Goal: Transaction & Acquisition: Purchase product/service

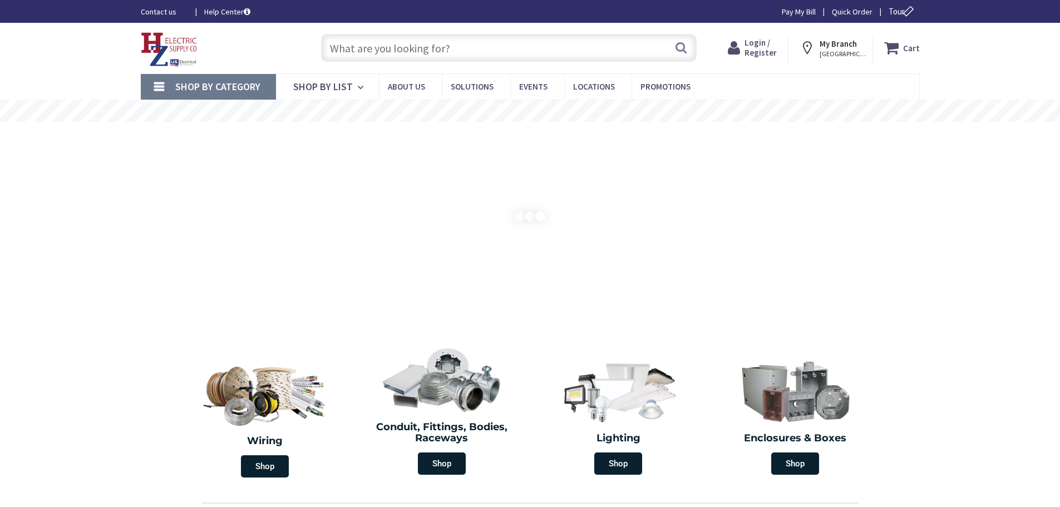
click at [763, 52] on span "Login / Register" at bounding box center [760, 47] width 32 height 21
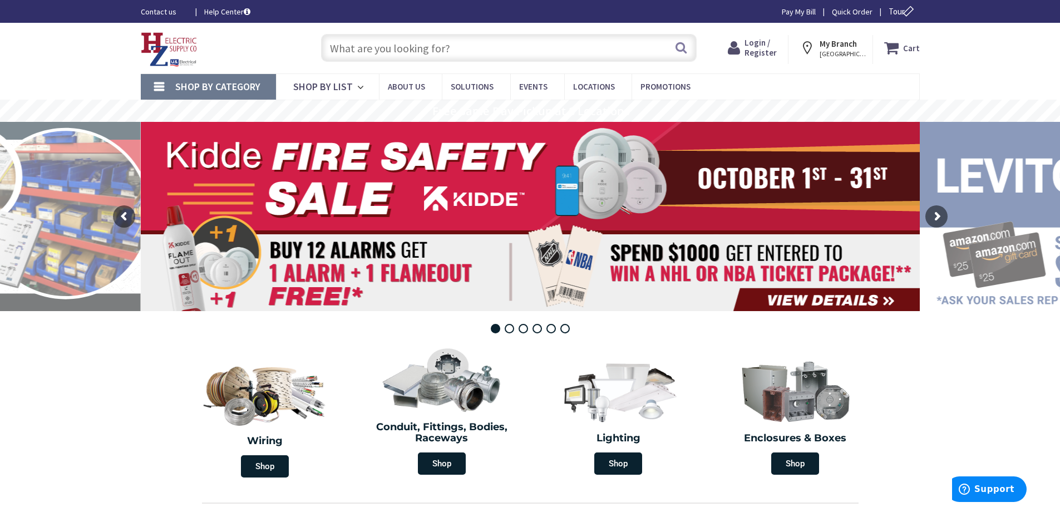
click at [764, 47] on span "Login / Register" at bounding box center [760, 47] width 32 height 21
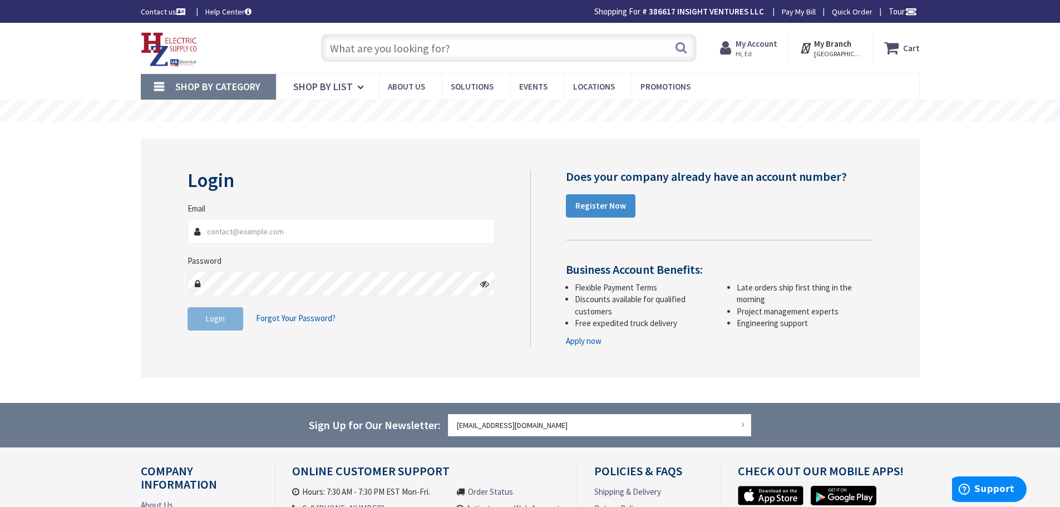
type input "ed@getinsightsolar.com"
click at [218, 333] on fieldset "Email ed@getinsightsolar.com Password Login Forgot Your Password?" at bounding box center [342, 272] width 308 height 139
click at [220, 325] on button "Login" at bounding box center [216, 318] width 56 height 23
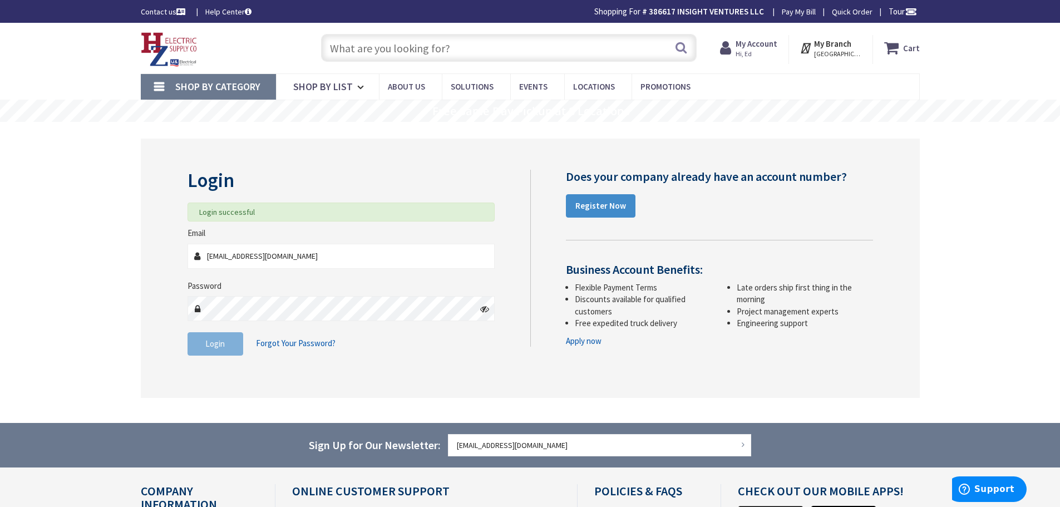
click at [376, 49] on input "text" at bounding box center [509, 48] width 376 height 28
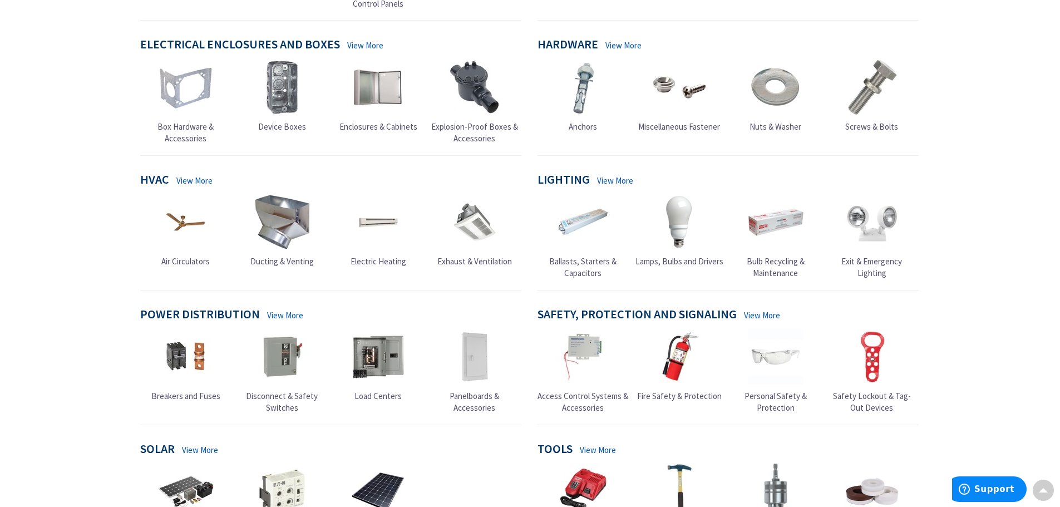
scroll to position [310, 0]
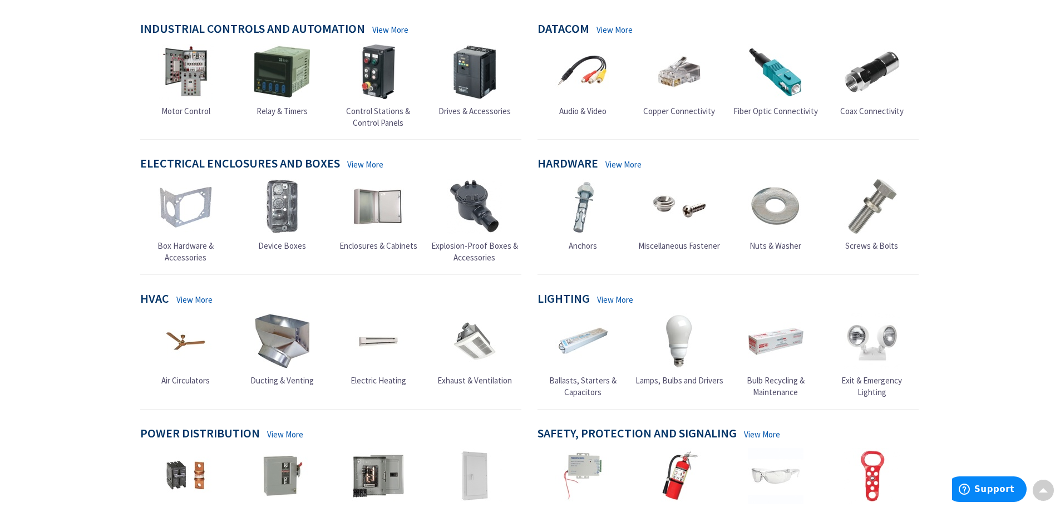
drag, startPoint x: 416, startPoint y: 104, endPoint x: 920, endPoint y: 291, distance: 537.6
click at [920, 292] on div "Lighting View More Ballasts, Starters & Capacitors Lamps, Bulbs and Drivers" at bounding box center [728, 351] width 398 height 118
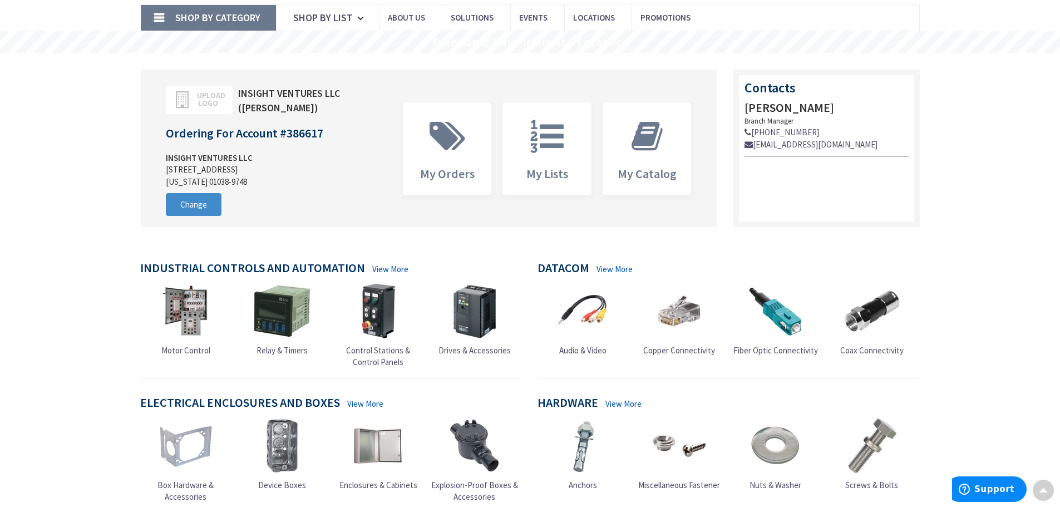
scroll to position [0, 0]
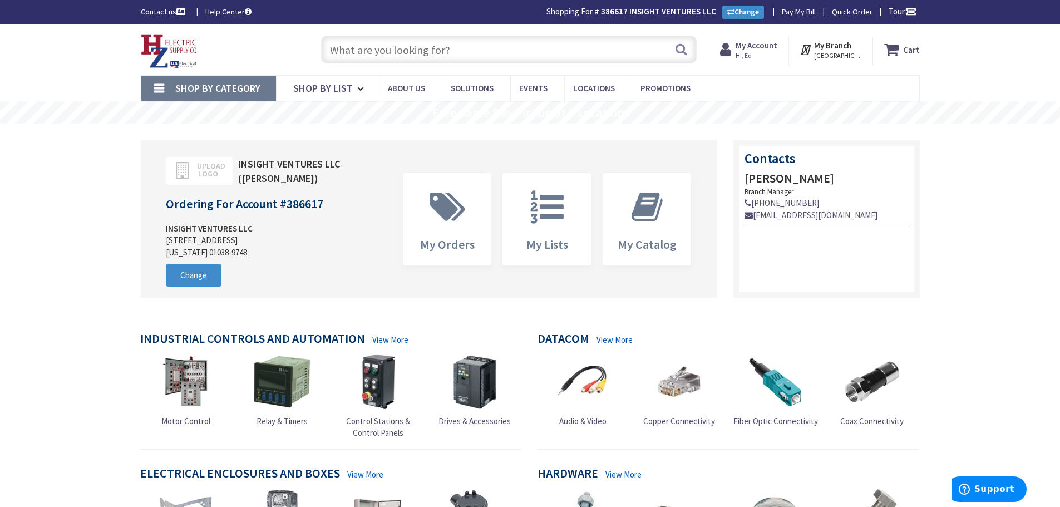
click at [377, 45] on input "text" at bounding box center [509, 50] width 376 height 28
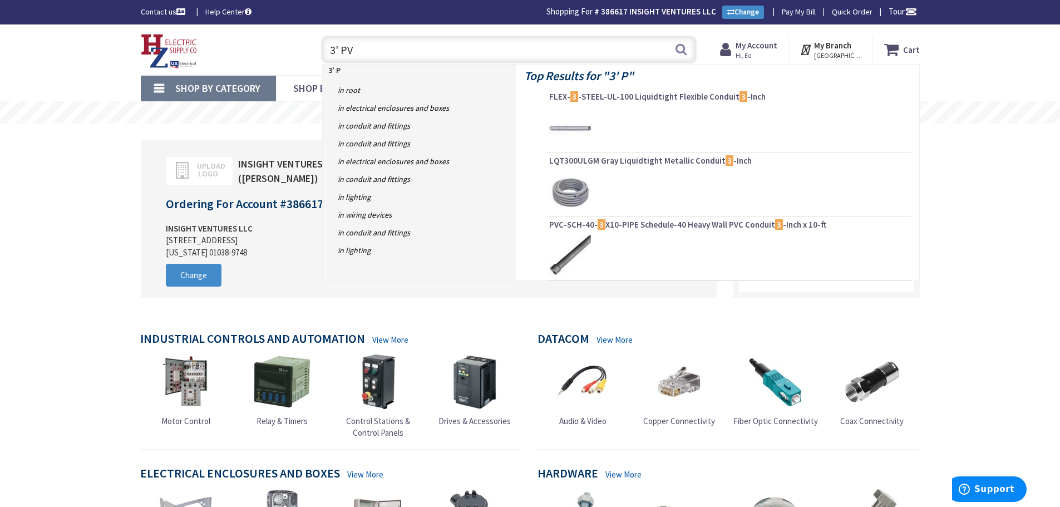
type input "3' PVC"
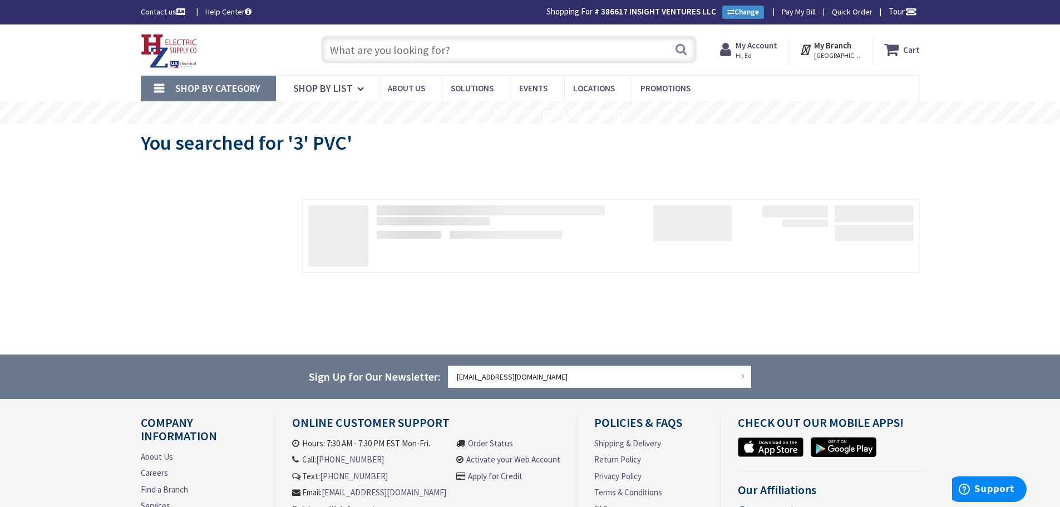
click at [392, 47] on input "text" at bounding box center [509, 50] width 376 height 28
type input "3" PVC CONDUIT"
click at [683, 48] on button "Search" at bounding box center [681, 49] width 14 height 25
